Goal: Information Seeking & Learning: Learn about a topic

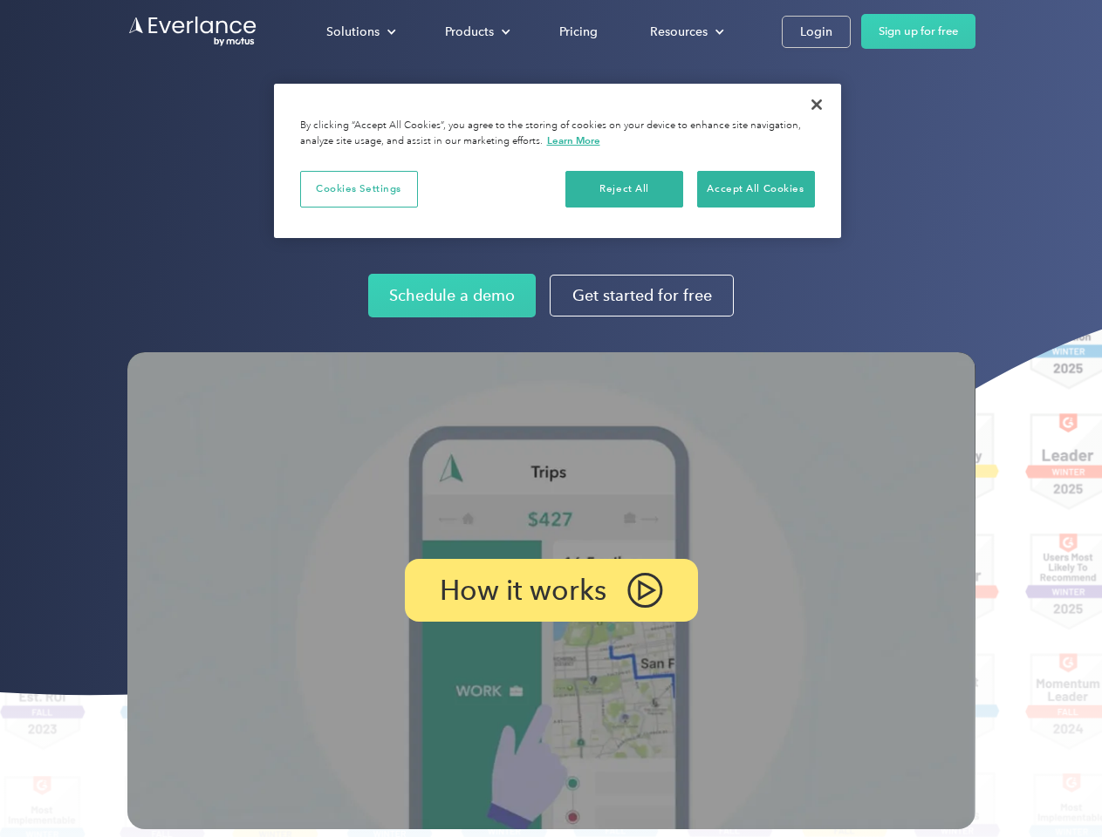
click at [550, 419] on img at bounding box center [551, 590] width 848 height 477
click at [360, 31] on div "Solutions" at bounding box center [352, 32] width 53 height 22
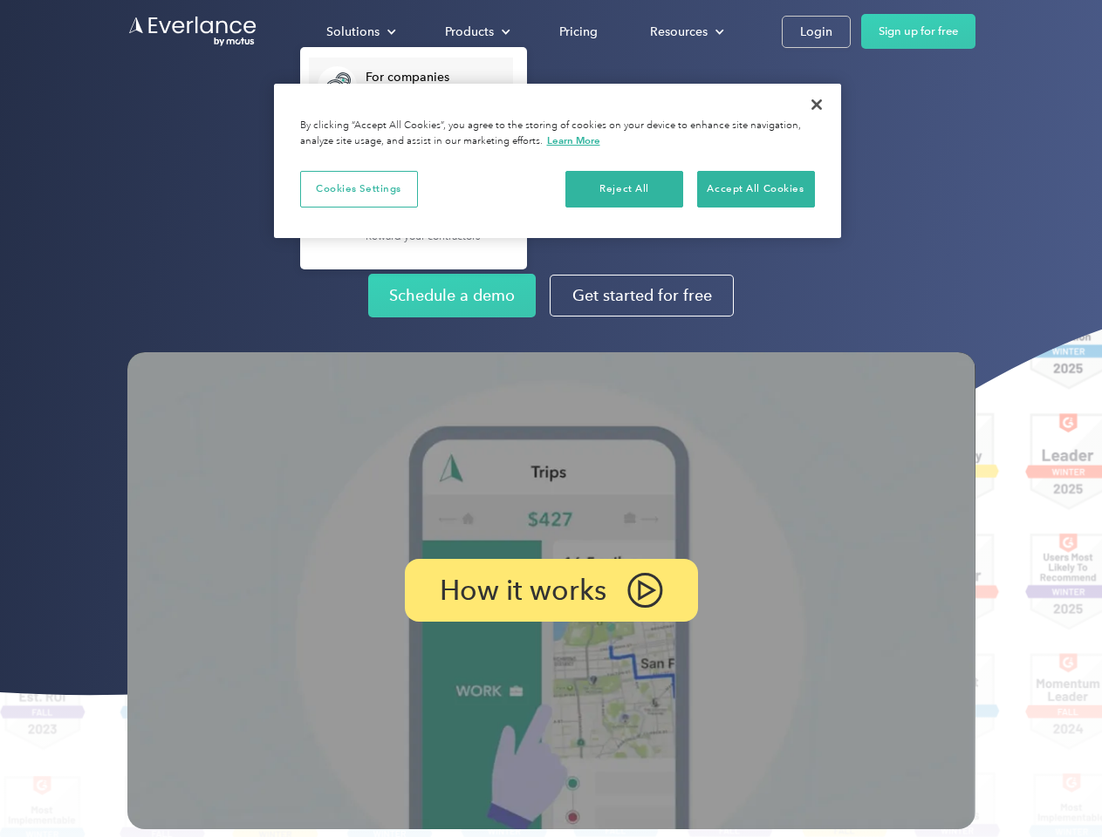
click at [475, 31] on div "Products" at bounding box center [469, 32] width 49 height 22
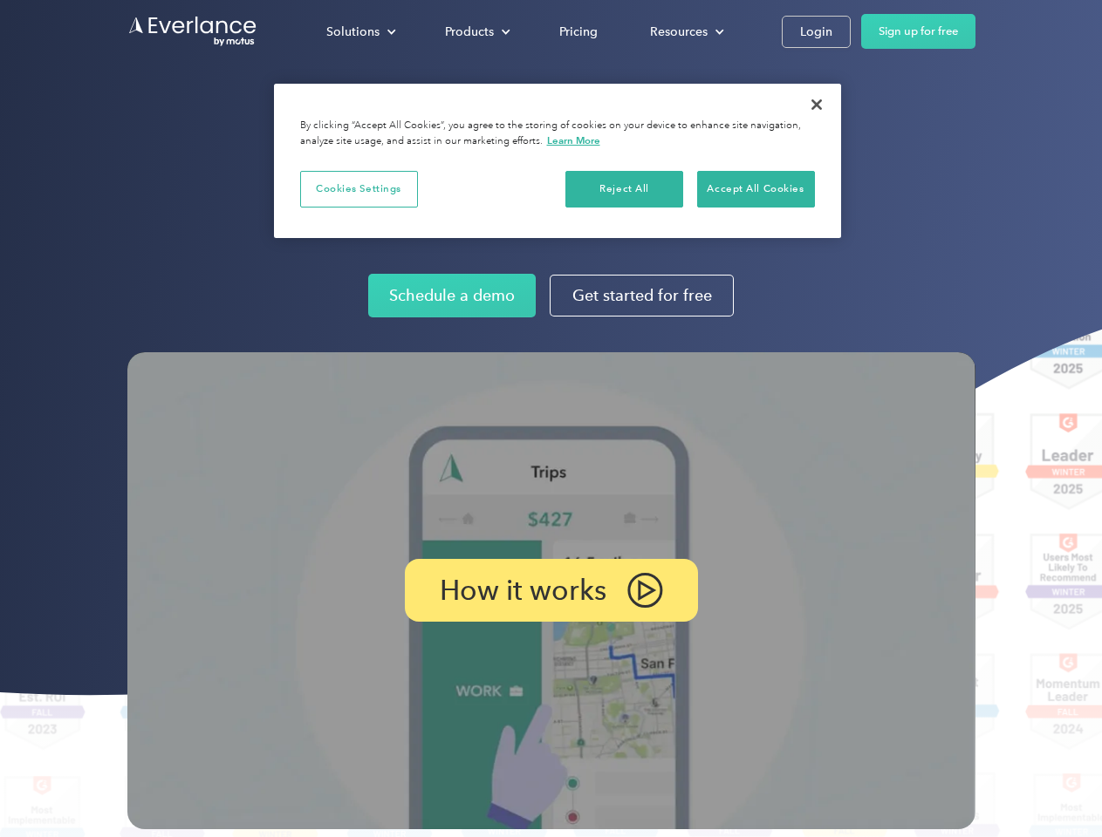
click at [685, 31] on div "Resources" at bounding box center [679, 32] width 58 height 22
click at [550, 591] on p "How it works" at bounding box center [523, 590] width 167 height 21
click at [359, 188] on button "Cookies Settings" at bounding box center [359, 189] width 118 height 37
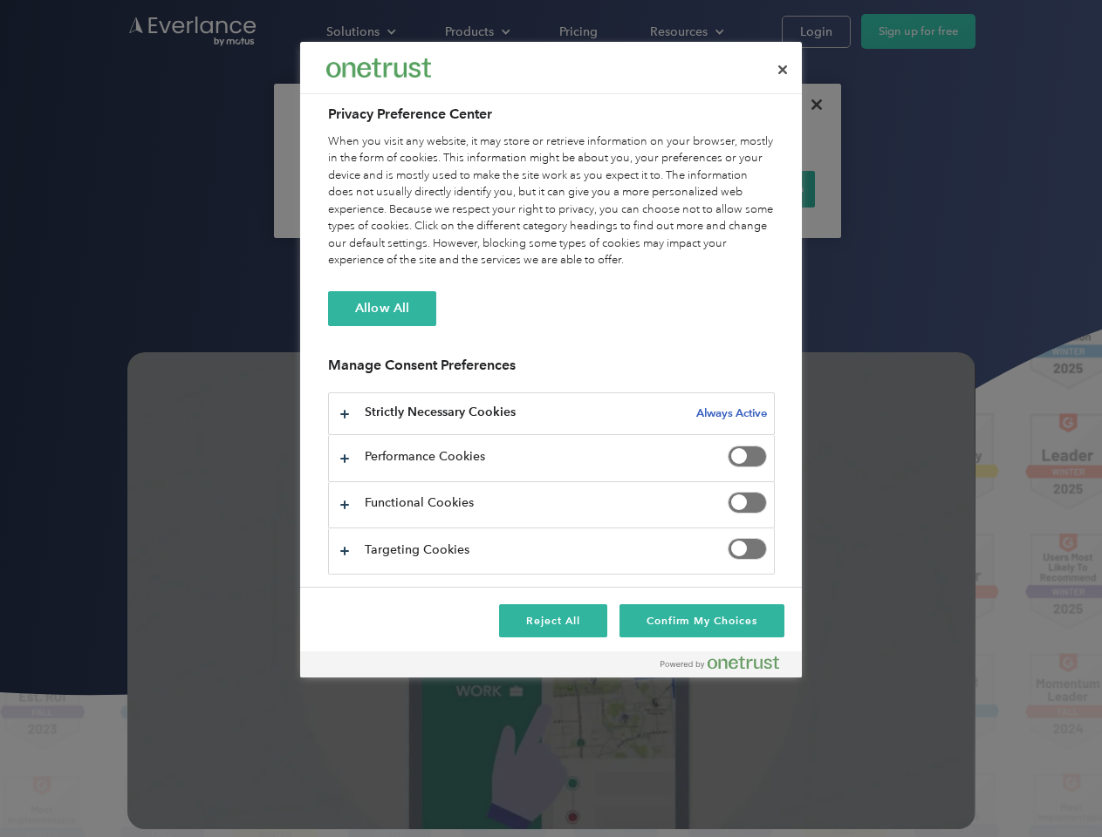
click at [625, 188] on div "When you visit any website, it may store or retrieve information on your browse…" at bounding box center [551, 201] width 447 height 136
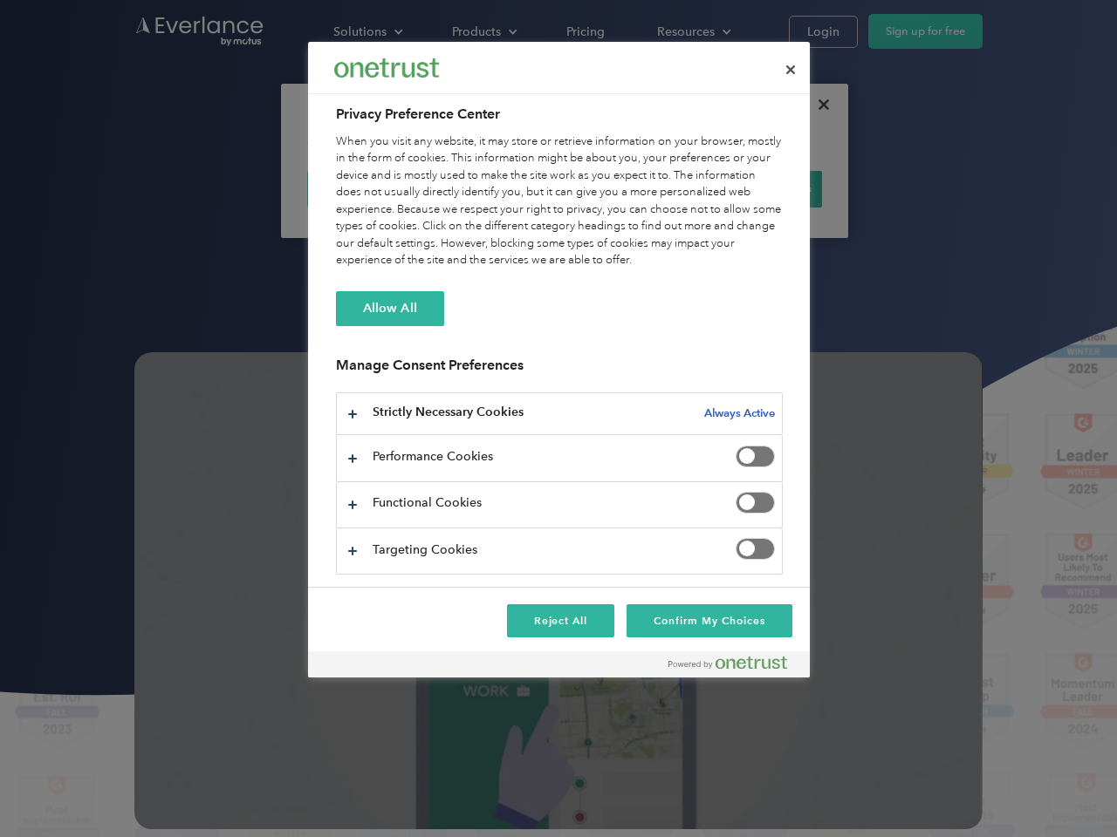
click at [755, 188] on div "When you visit any website, it may store or retrieve information on your browse…" at bounding box center [559, 201] width 447 height 136
